Goal: Task Accomplishment & Management: Use online tool/utility

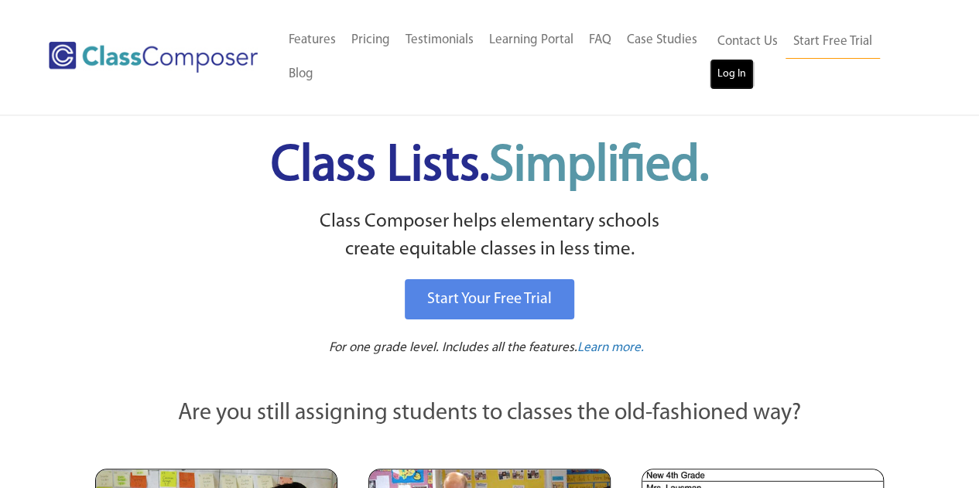
click at [728, 79] on link "Log In" at bounding box center [732, 74] width 44 height 31
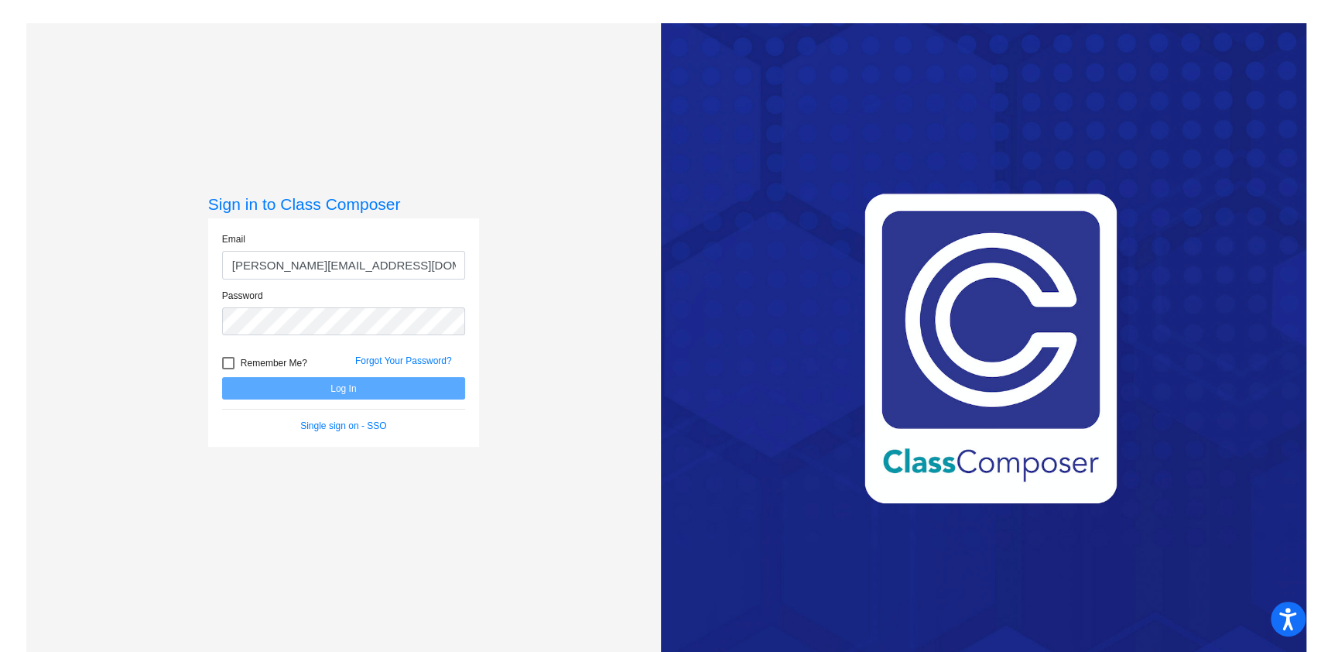
type input "[PERSON_NAME][EMAIL_ADDRESS][DOMAIN_NAME]"
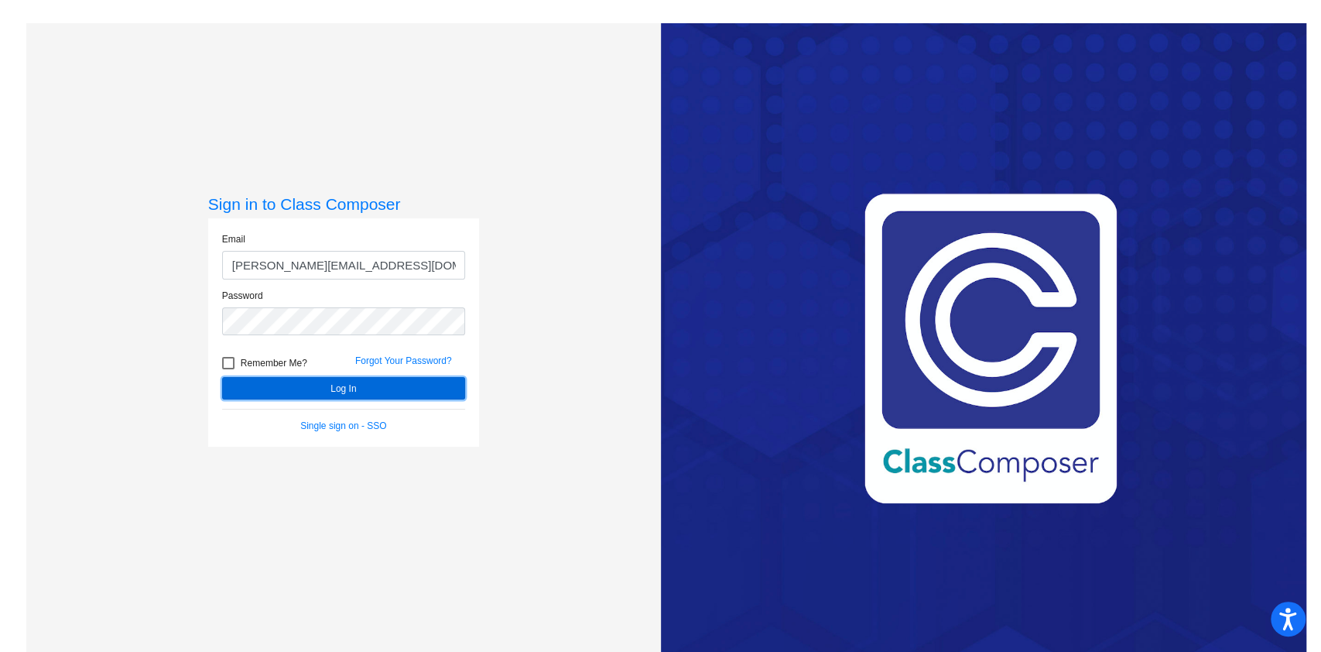
click at [396, 387] on button "Log In" at bounding box center [343, 388] width 243 height 22
click at [222, 377] on button "Log In" at bounding box center [343, 388] width 243 height 22
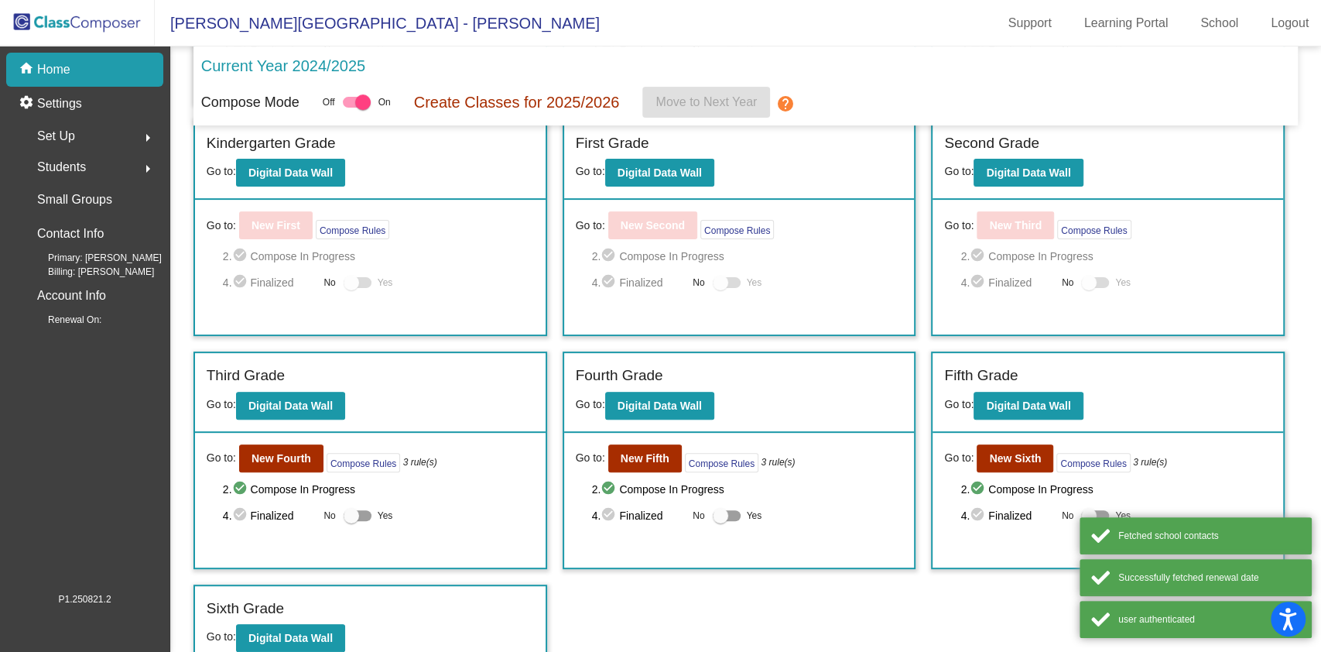
scroll to position [260, 0]
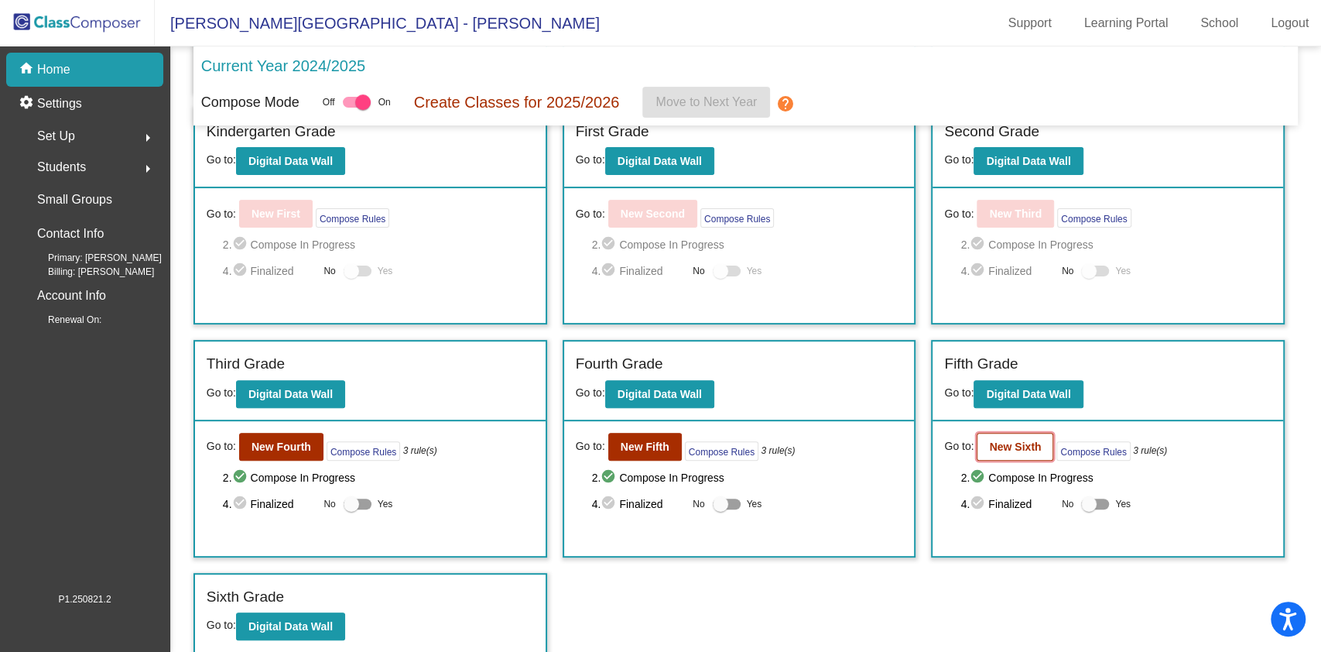
click at [1003, 447] on b "New Sixth" at bounding box center [1015, 446] width 52 height 12
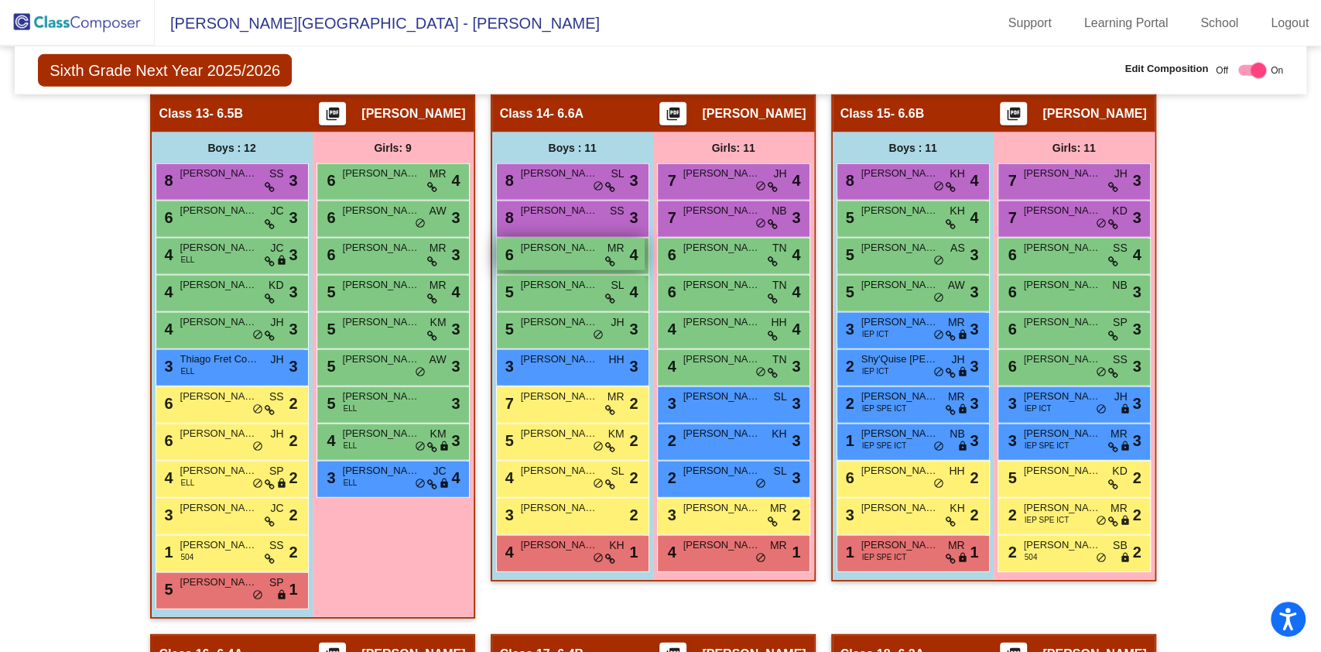
scroll to position [2683, 0]
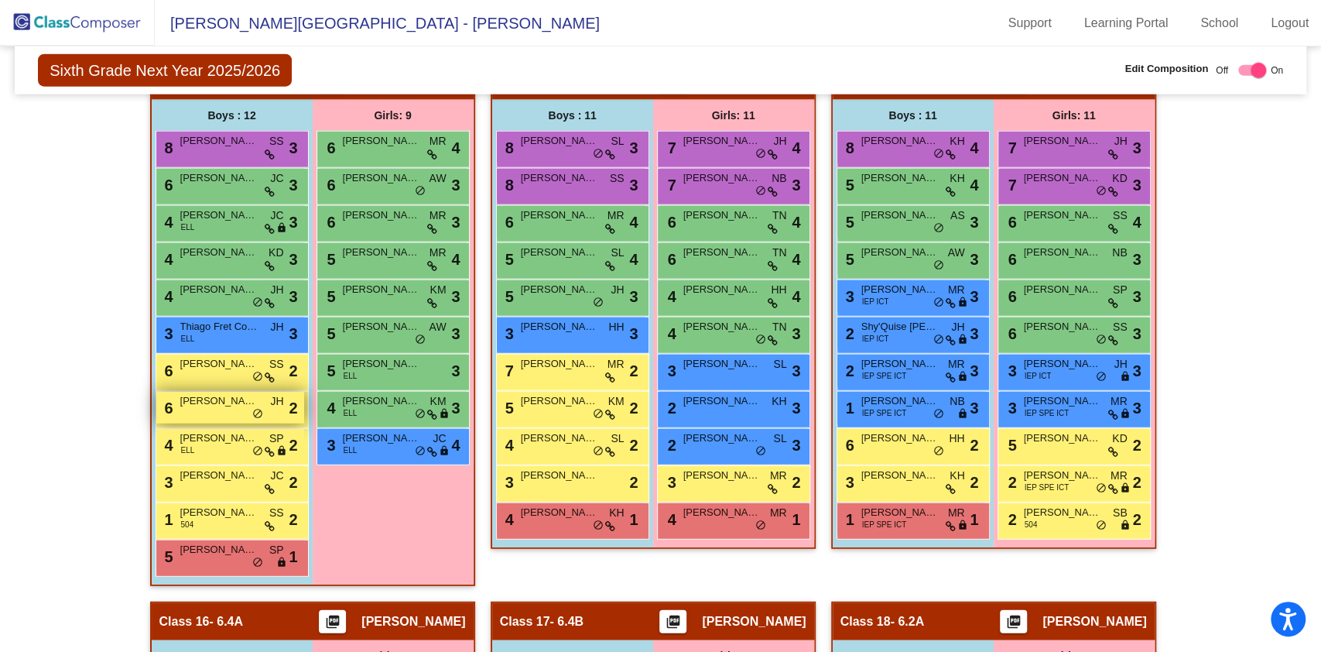
click at [202, 393] on span "[PERSON_NAME]" at bounding box center [218, 400] width 77 height 15
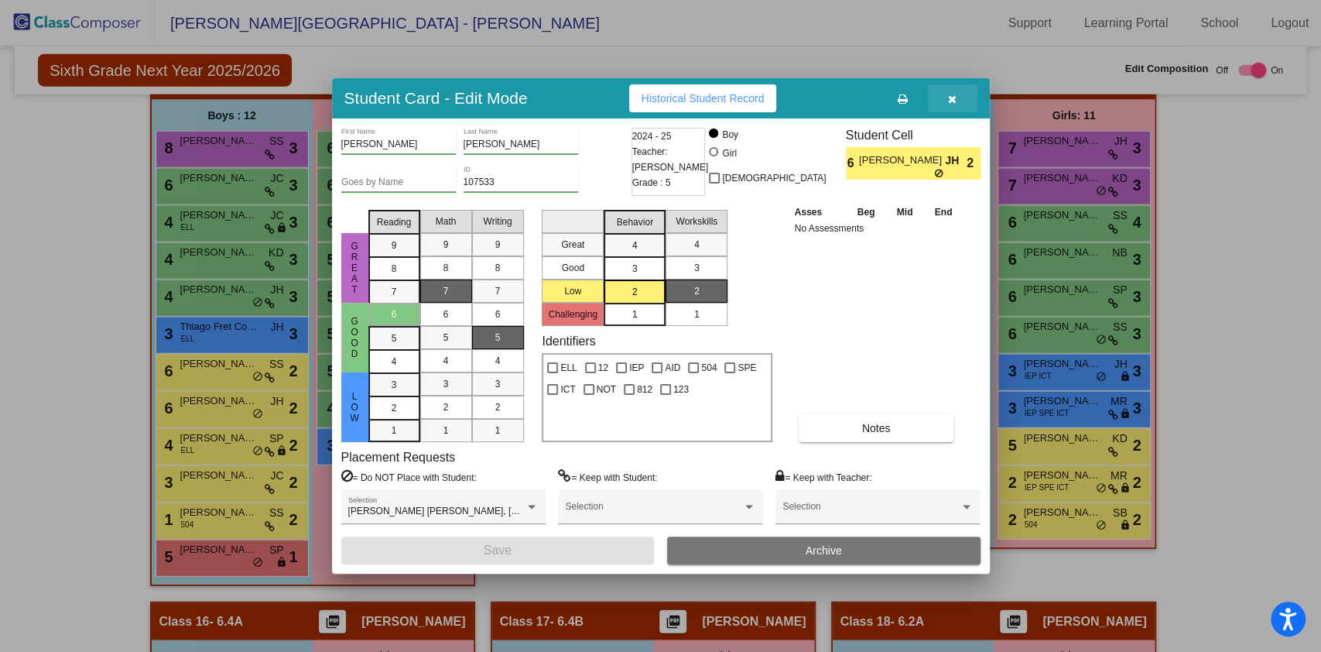
click at [953, 96] on icon "button" at bounding box center [952, 99] width 9 height 11
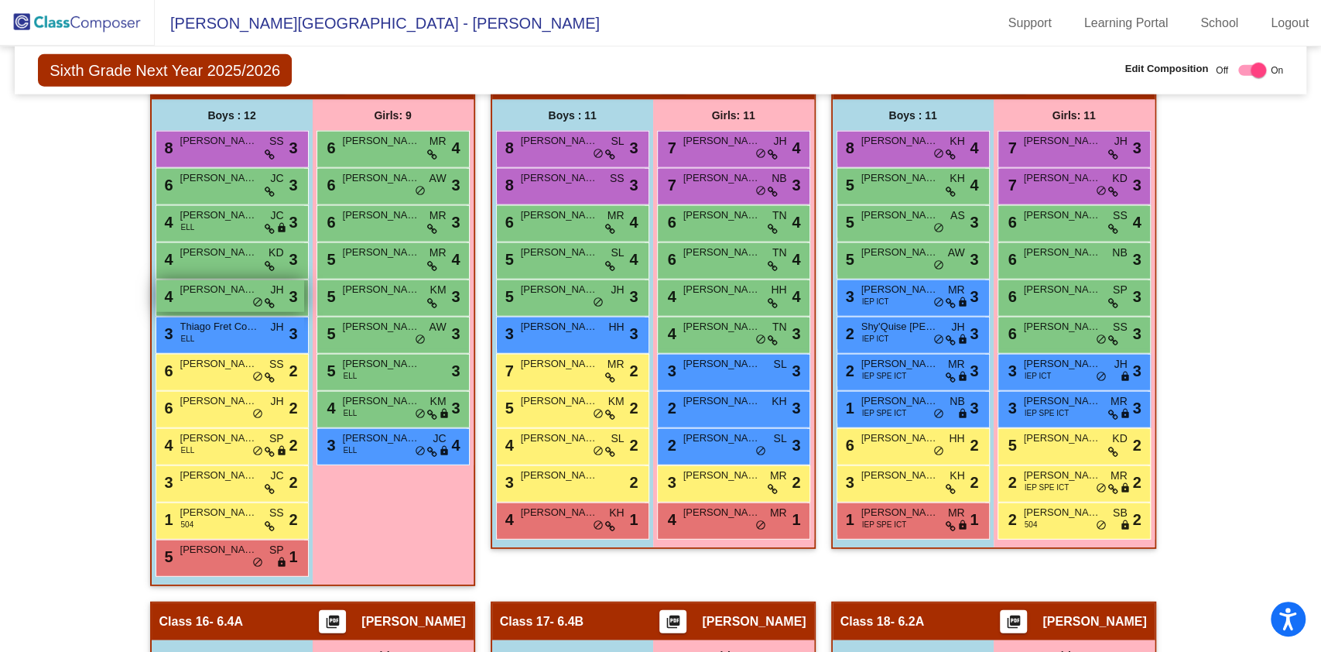
click at [223, 285] on span "[PERSON_NAME]" at bounding box center [218, 289] width 77 height 15
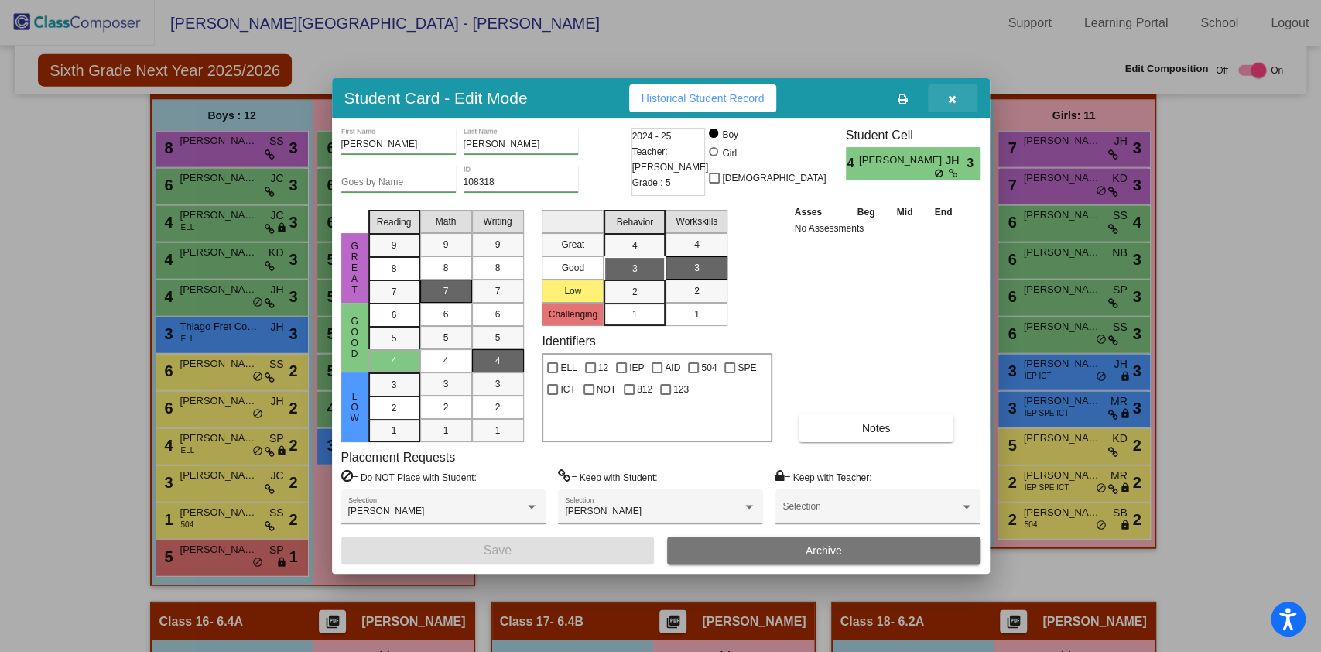
click at [949, 101] on icon "button" at bounding box center [952, 99] width 9 height 11
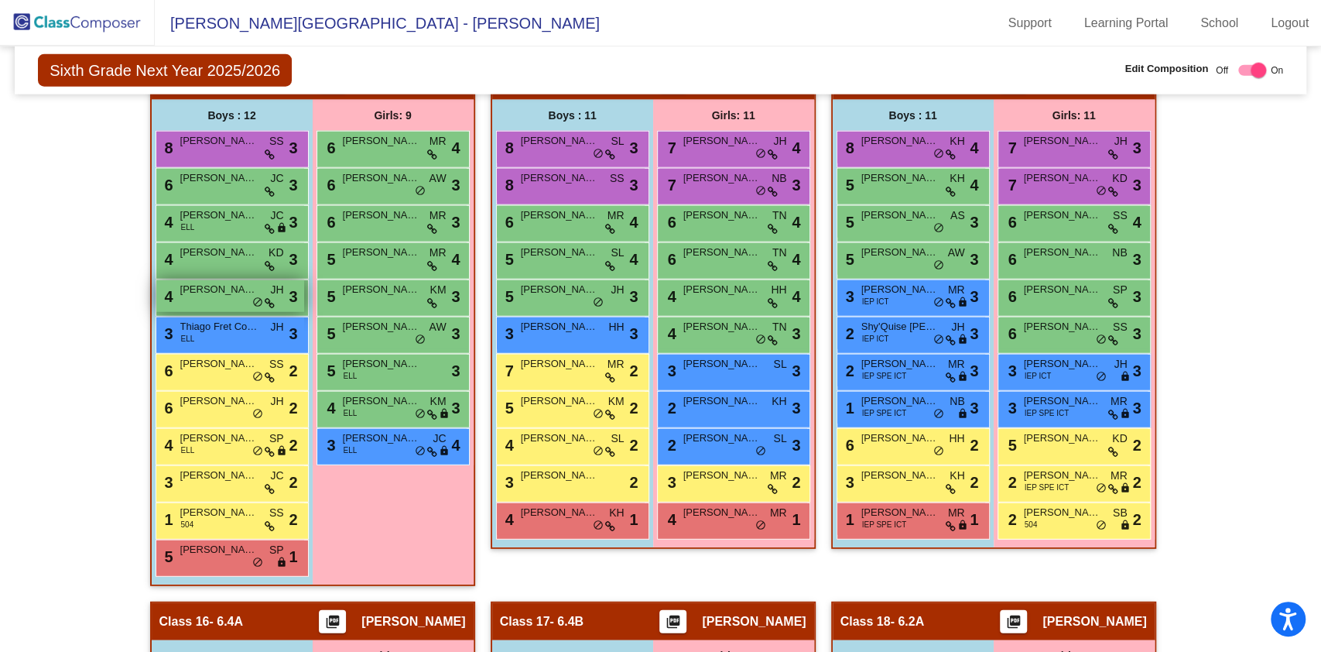
click at [218, 302] on div "4 [PERSON_NAME] JH lock do_not_disturb_alt 3" at bounding box center [230, 296] width 148 height 32
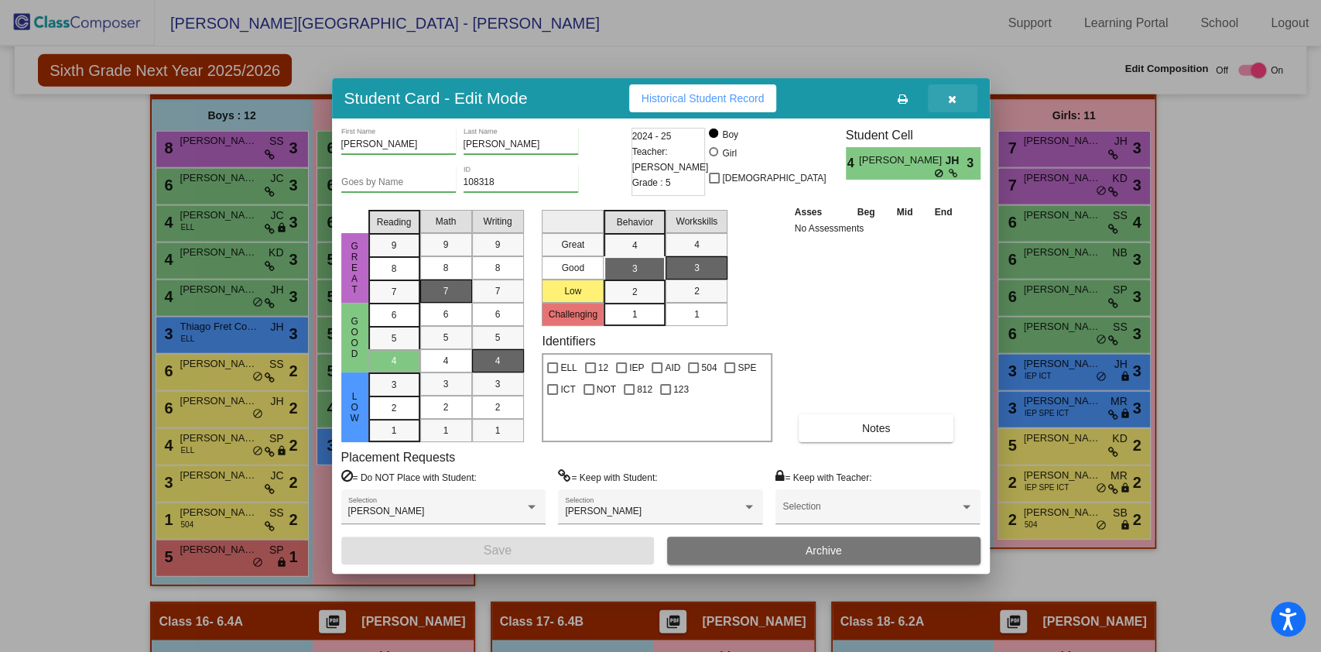
click at [952, 101] on icon "button" at bounding box center [952, 99] width 9 height 11
